Goal: Information Seeking & Learning: Learn about a topic

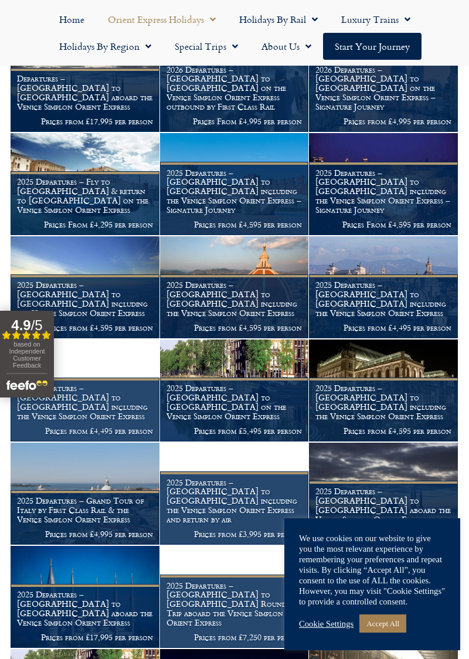
scroll to position [437, 0]
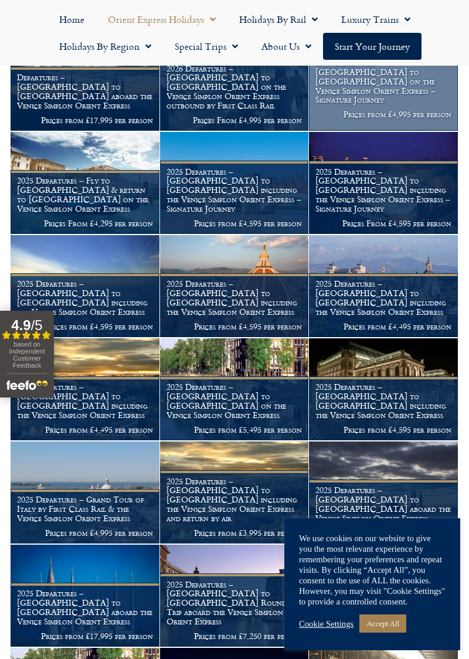
click at [370, 104] on h1 "2026 Departures – London to Venice on the Venice Simplon Orient Express – Signa…" at bounding box center [384, 81] width 136 height 46
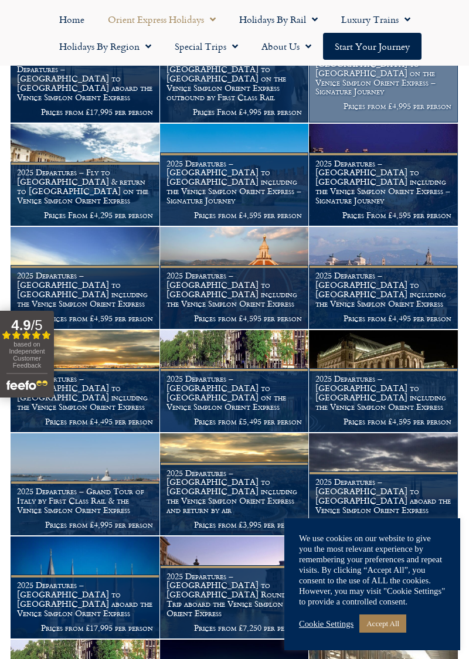
scroll to position [486, 0]
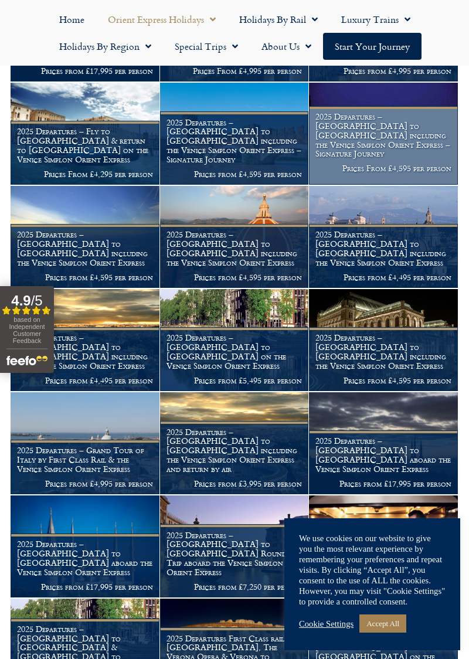
click at [370, 158] on h1 "2025 Departures – Verona to London including the Venice Simplon Orient Express …" at bounding box center [384, 135] width 136 height 46
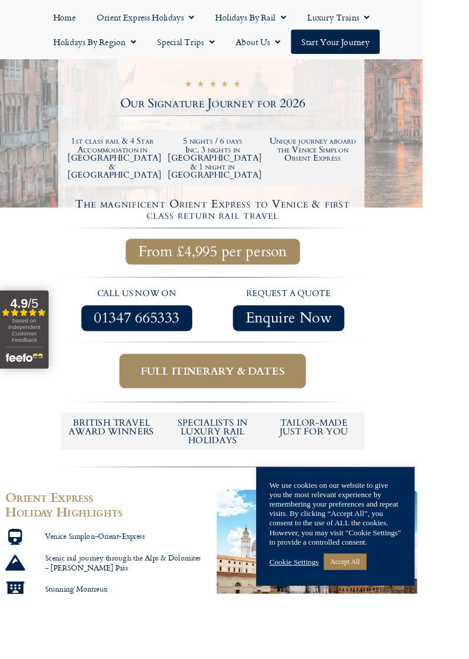
scroll to position [287, 0]
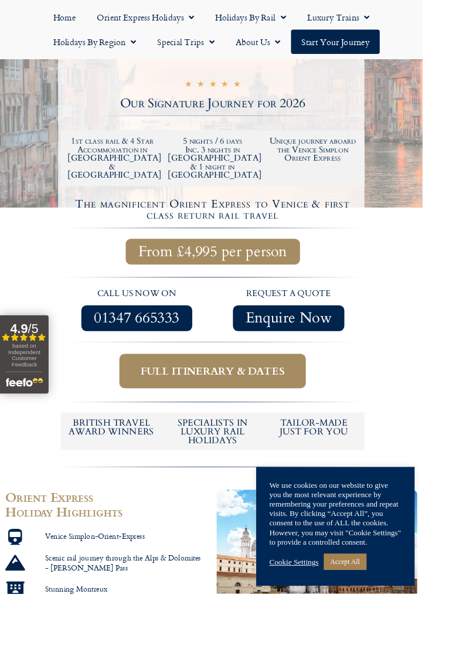
click at [221, 419] on span "Full itinerary & dates" at bounding box center [236, 412] width 160 height 15
click at [218, 419] on span "Full itinerary & dates" at bounding box center [236, 412] width 160 height 15
click at [354, 629] on link "Cookie Settings" at bounding box center [326, 624] width 55 height 11
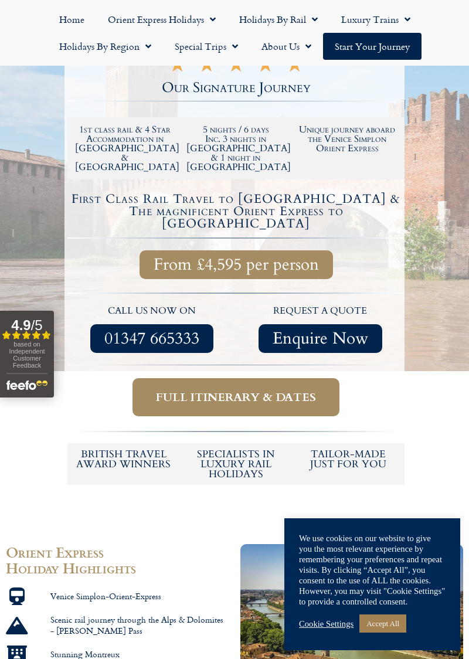
scroll to position [271, 0]
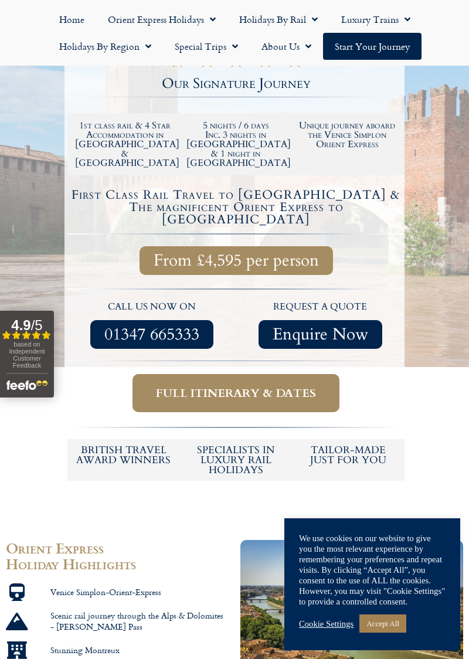
click at [195, 268] on span "From £4,595 per person" at bounding box center [236, 260] width 165 height 15
click at [202, 266] on span "From £4,595 per person" at bounding box center [236, 260] width 165 height 15
click at [249, 268] on span "From £4,595 per person" at bounding box center [236, 260] width 165 height 15
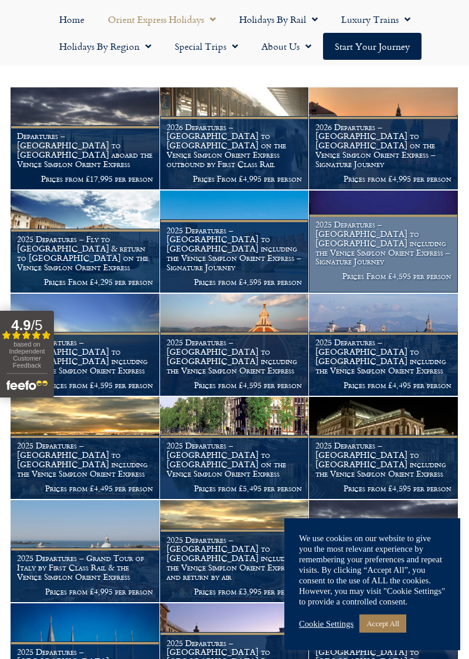
click at [371, 266] on h1 "2025 Departures – Verona to London including the Venice Simplon Orient Express …" at bounding box center [384, 243] width 136 height 46
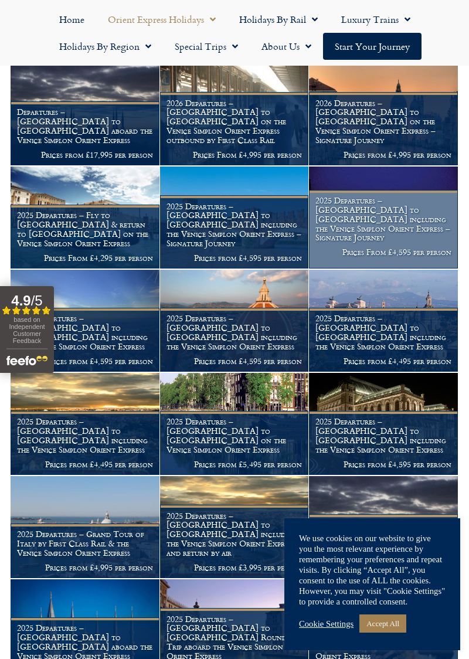
scroll to position [428, 0]
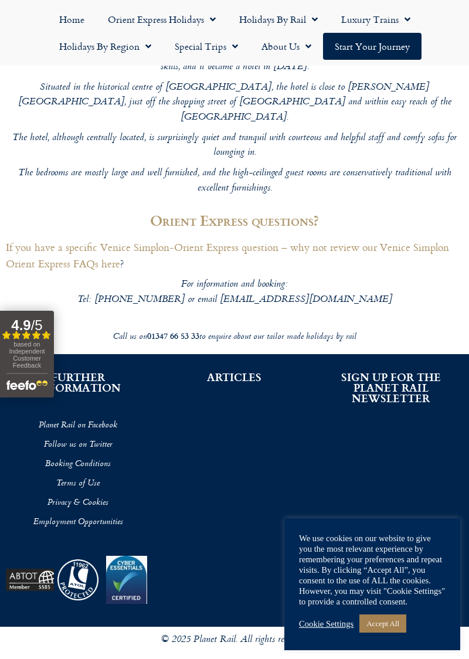
scroll to position [4836, 0]
